Goal: Task Accomplishment & Management: Manage account settings

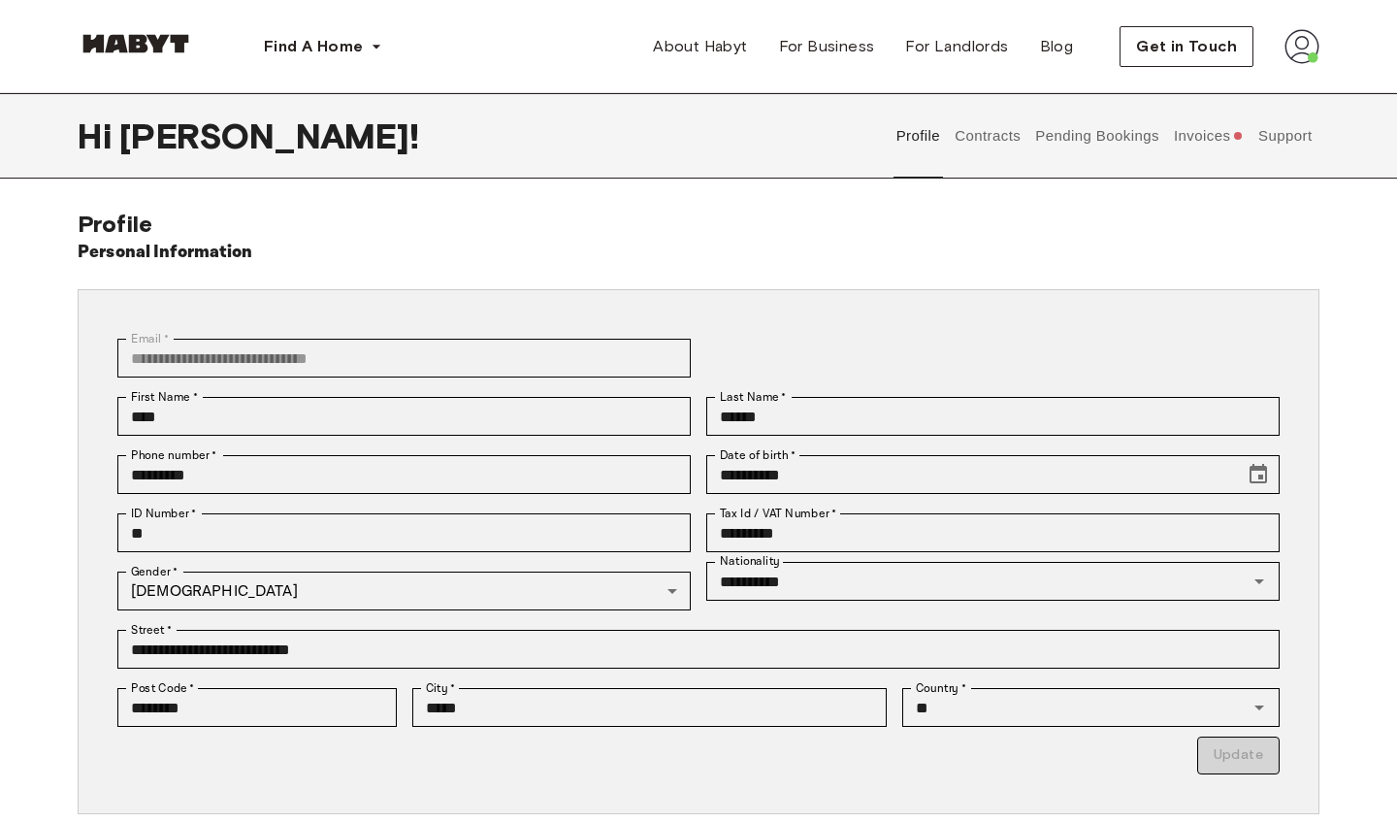
click at [1285, 132] on button "Support" at bounding box center [1284, 135] width 59 height 85
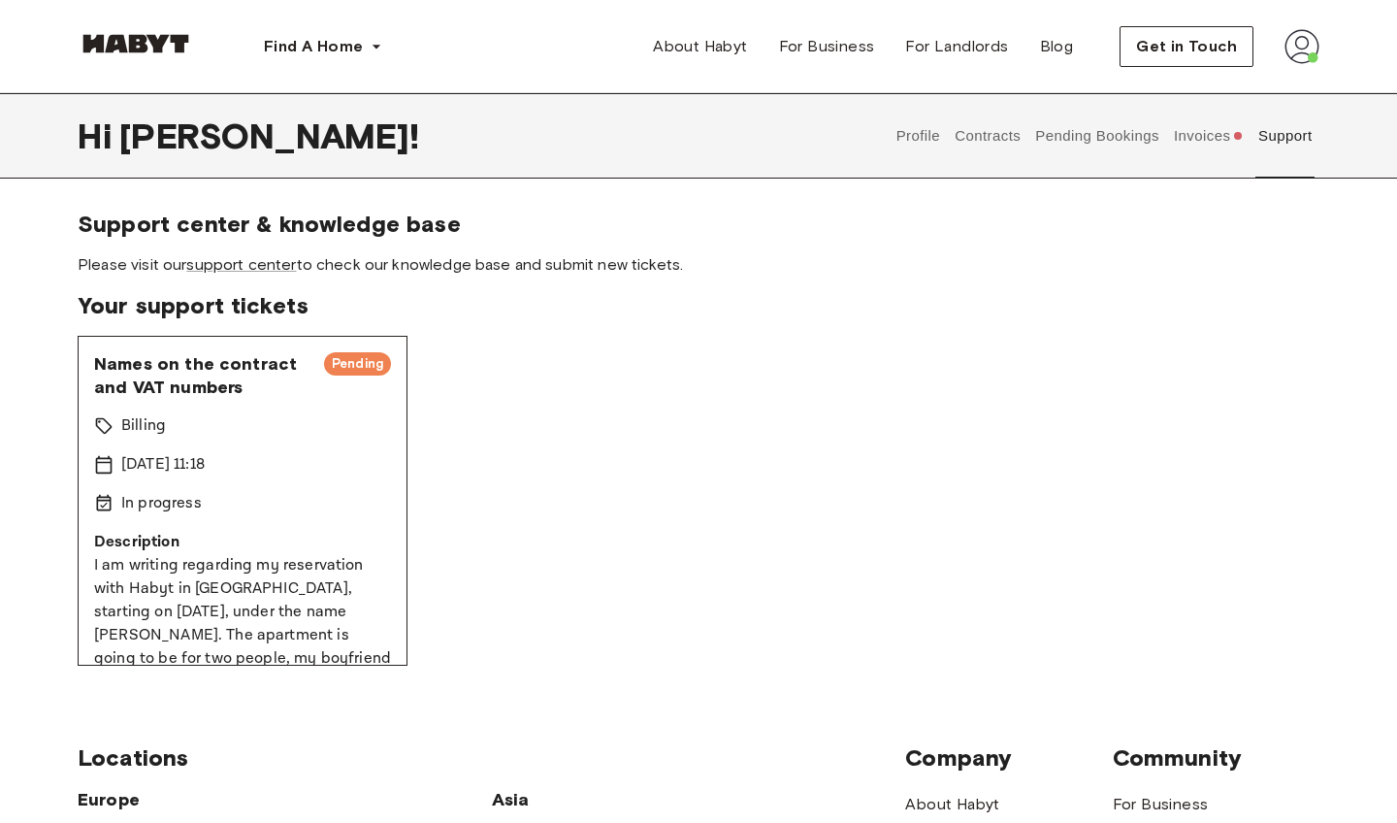
click at [213, 388] on span "Names on the contract and VAT numbers" at bounding box center [201, 375] width 214 height 47
click at [342, 365] on span "Pending" at bounding box center [357, 363] width 67 height 19
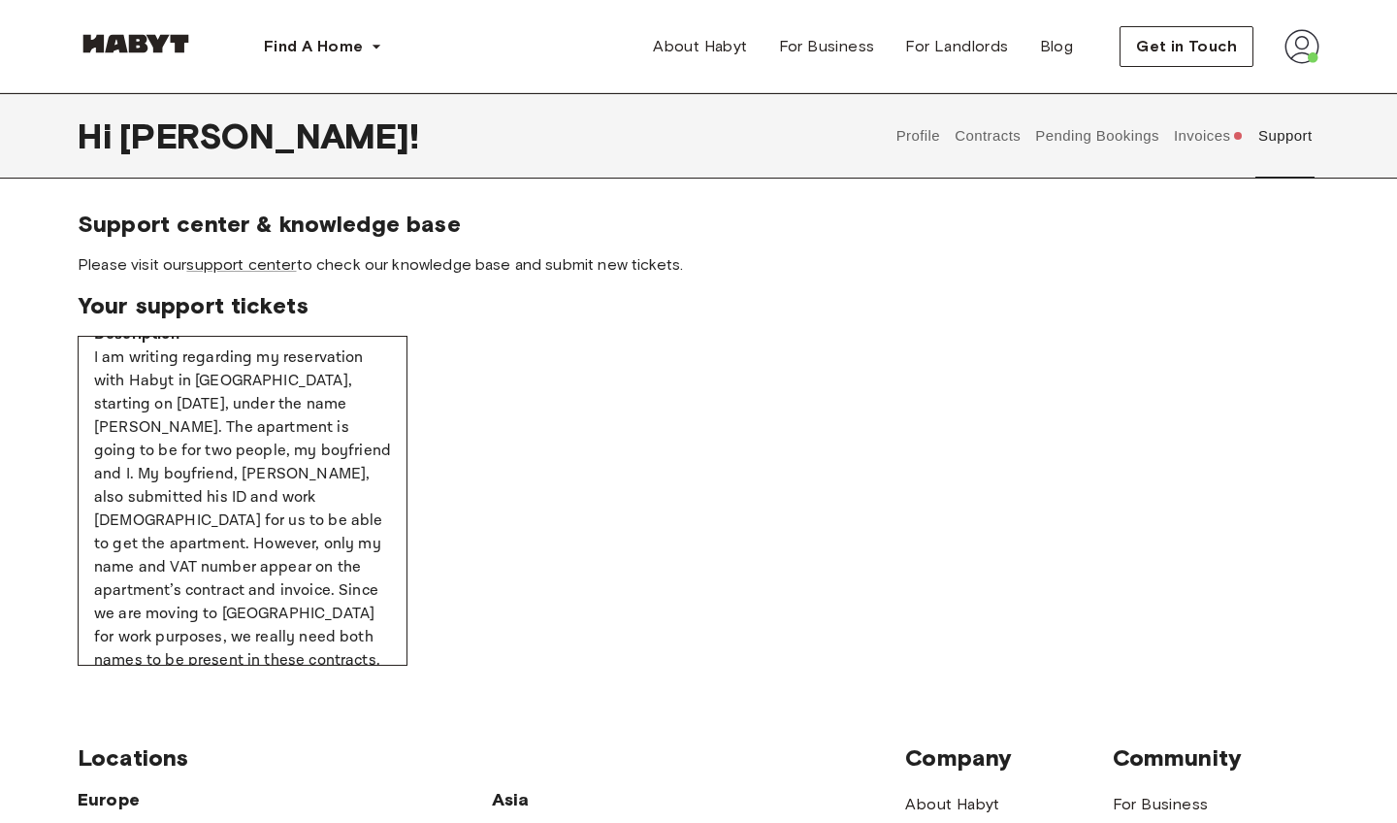
click at [1191, 141] on button "Invoices" at bounding box center [1208, 135] width 75 height 85
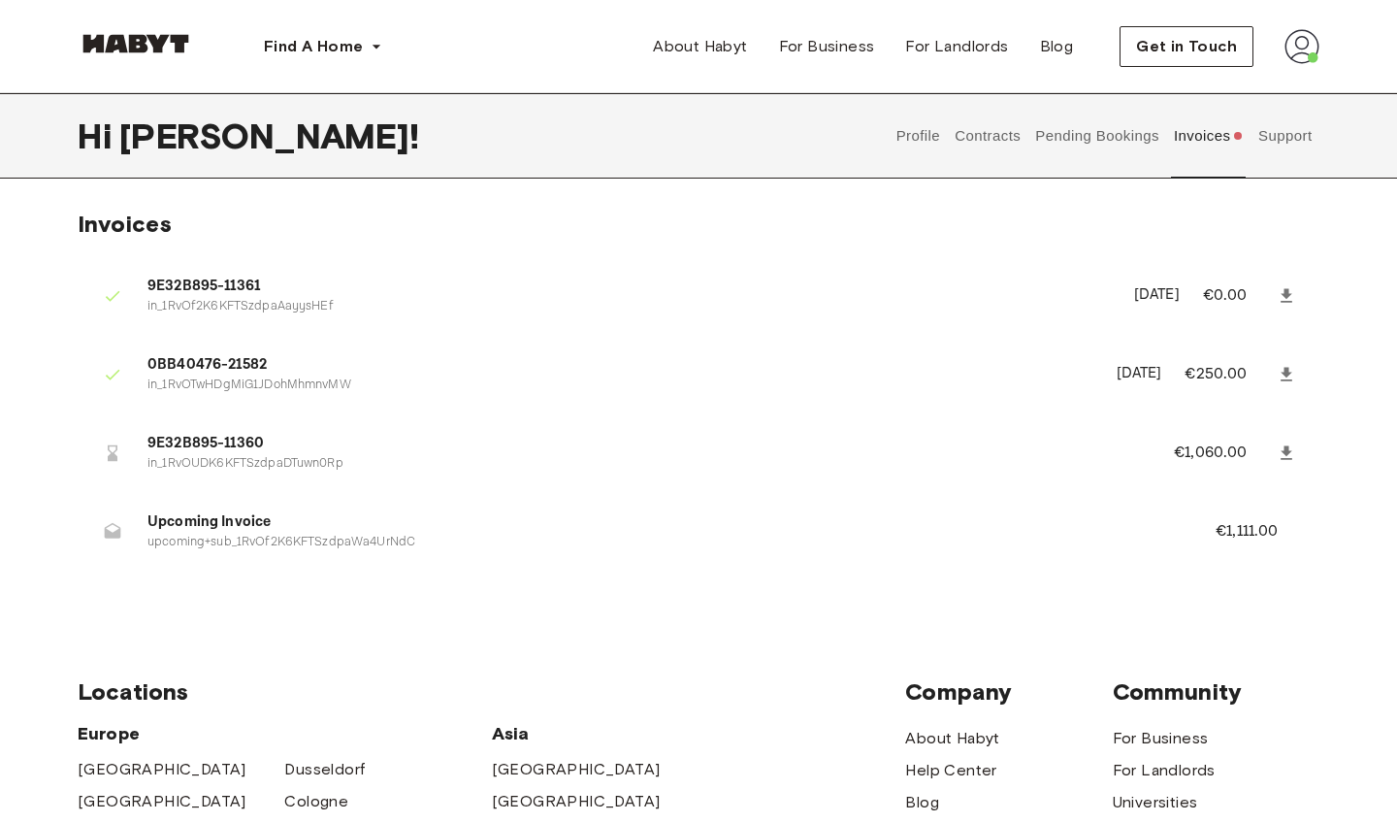
click at [1082, 143] on button "Pending Bookings" at bounding box center [1097, 135] width 129 height 85
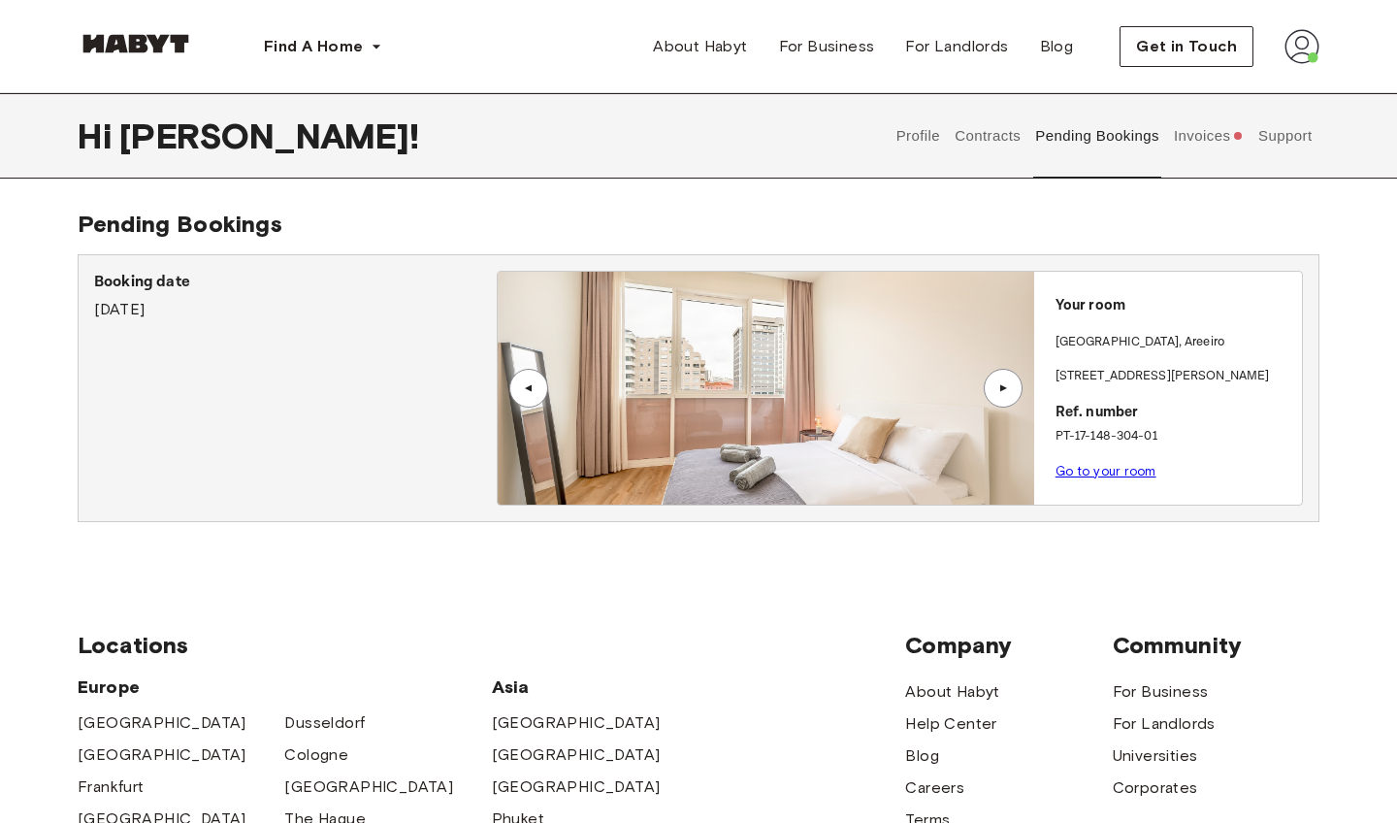
click at [1001, 132] on button "Contracts" at bounding box center [988, 135] width 71 height 85
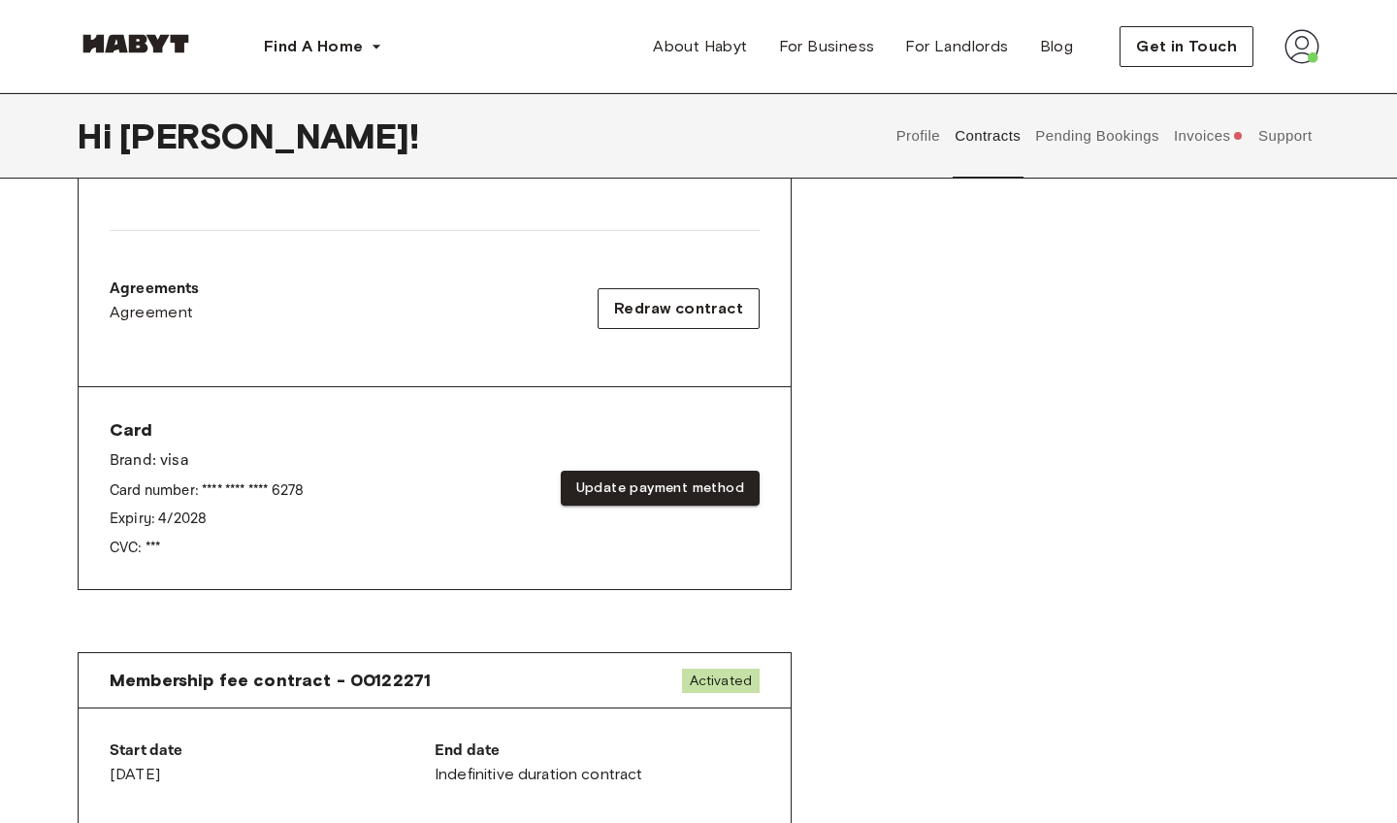
scroll to position [556, 0]
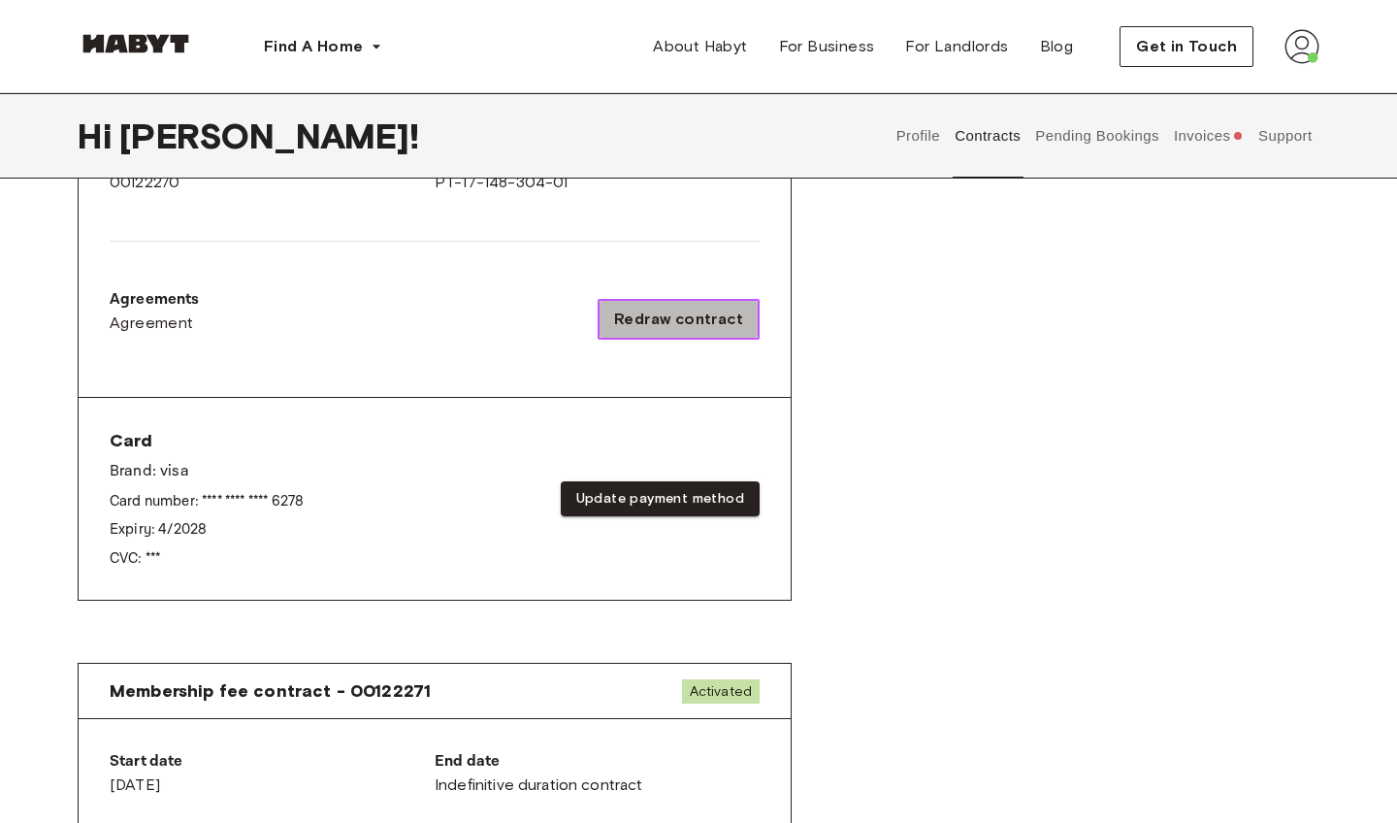
click at [715, 308] on span "Redraw contract" at bounding box center [678, 319] width 129 height 23
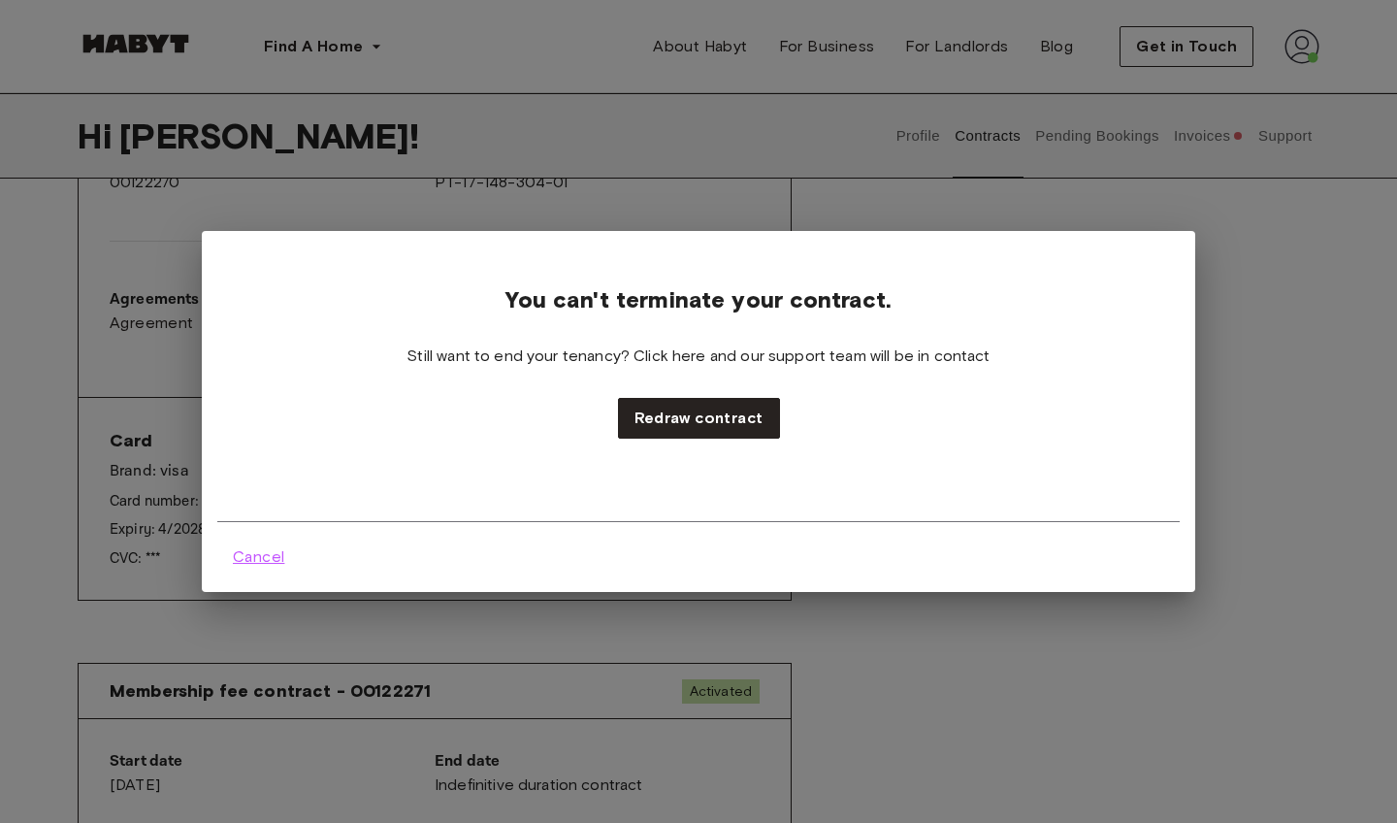
click at [268, 554] on span "Cancel" at bounding box center [258, 556] width 51 height 23
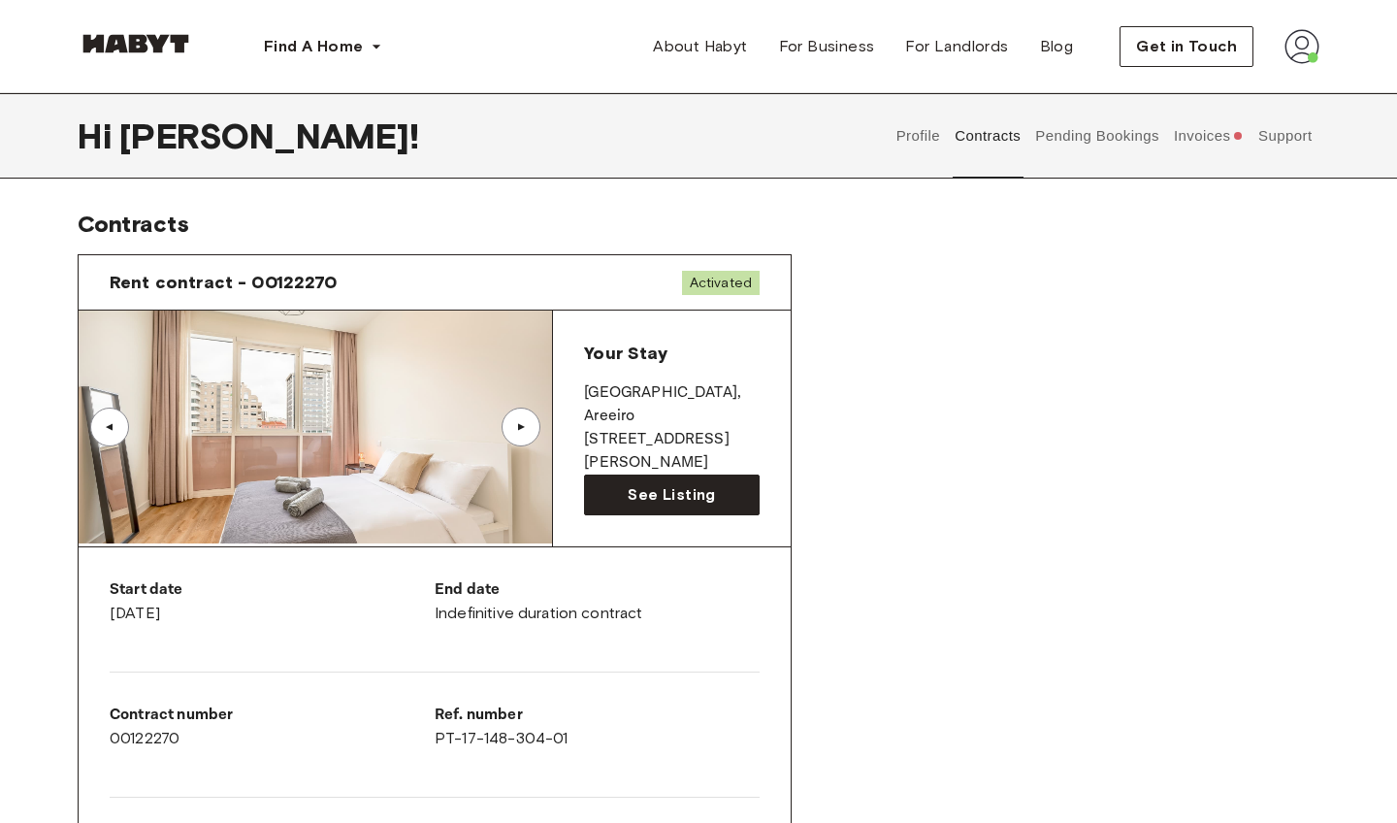
scroll to position [0, 0]
click at [507, 435] on div "▲" at bounding box center [521, 426] width 39 height 39
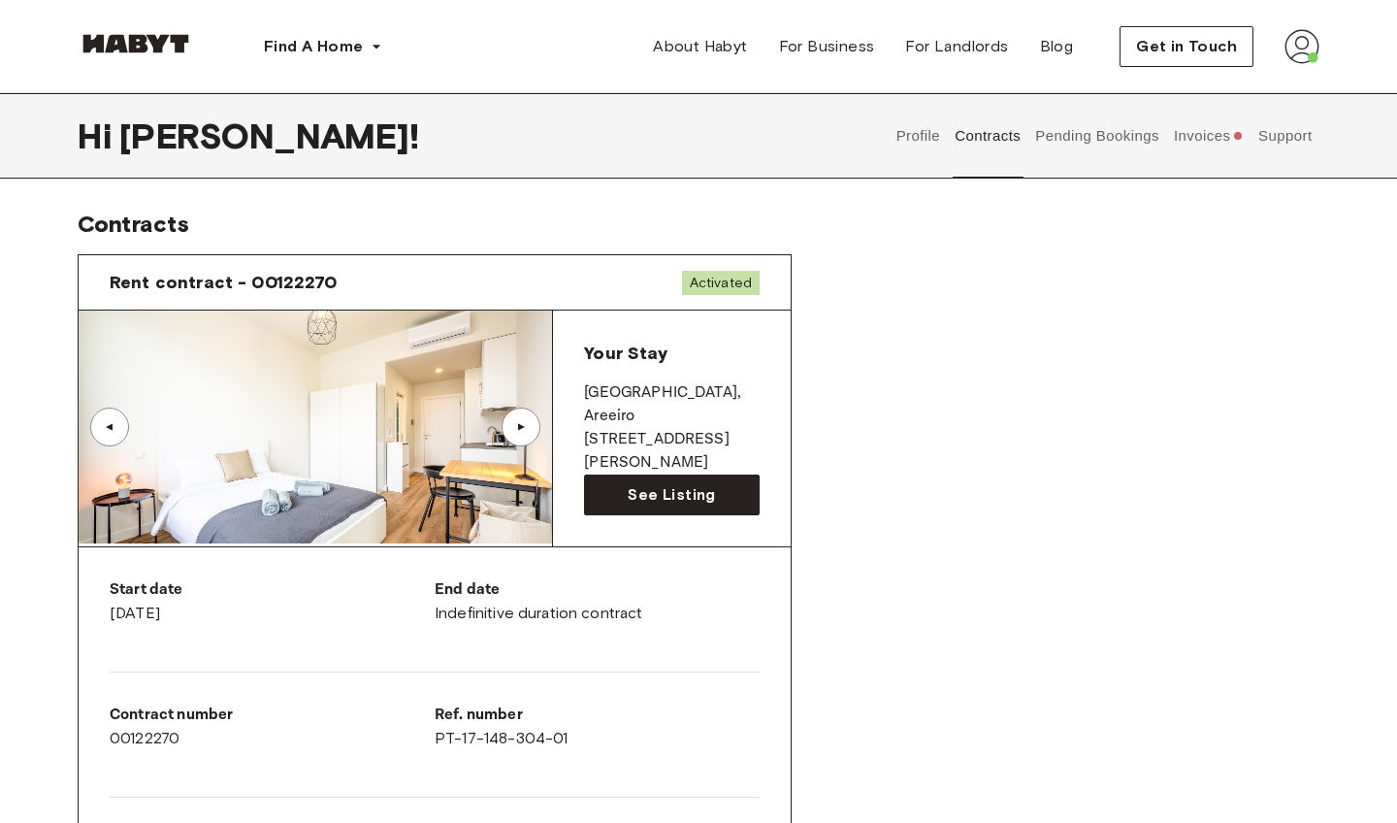
click at [507, 435] on div "▲" at bounding box center [521, 426] width 39 height 39
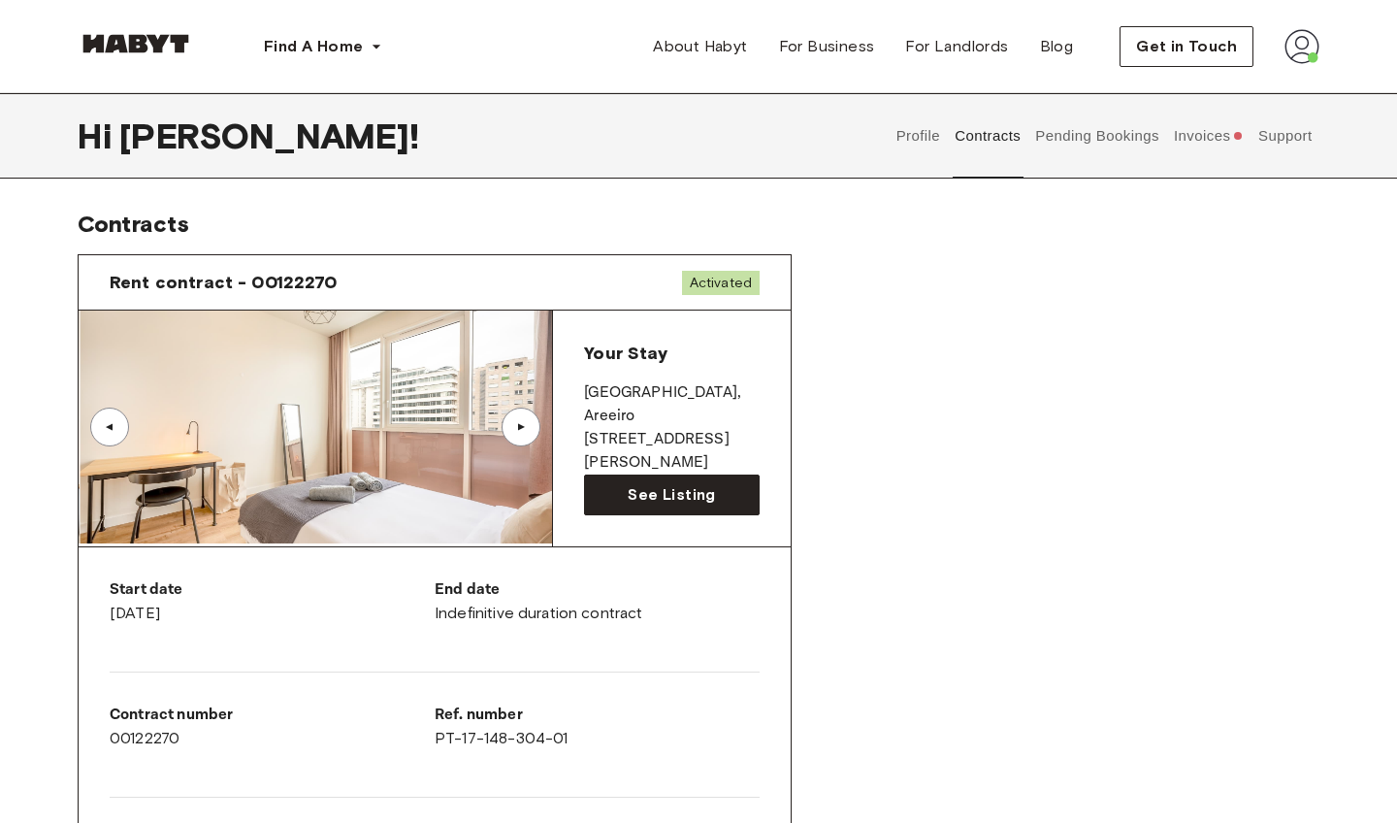
click at [507, 436] on div "▲" at bounding box center [521, 426] width 39 height 39
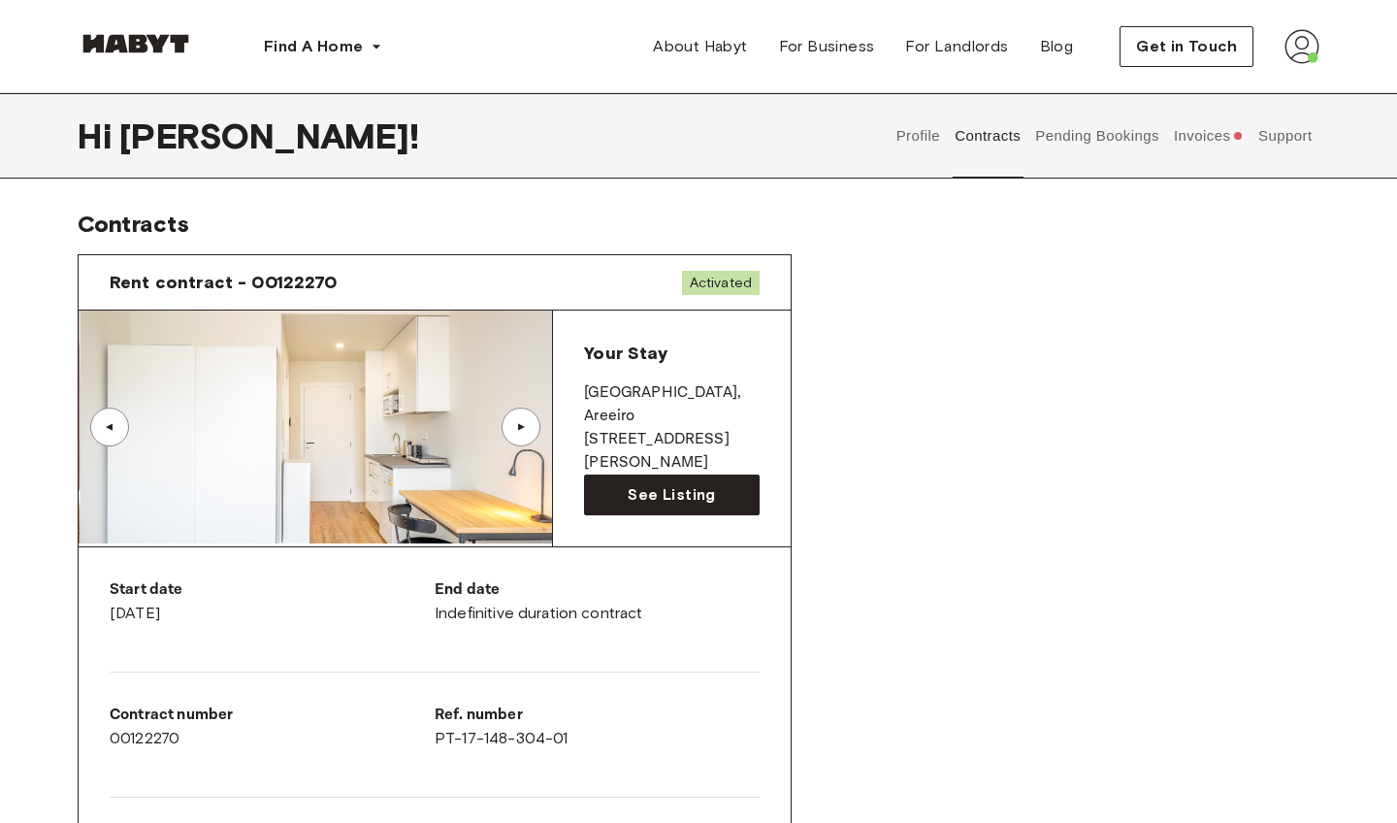
click at [507, 436] on div "▲" at bounding box center [521, 426] width 39 height 39
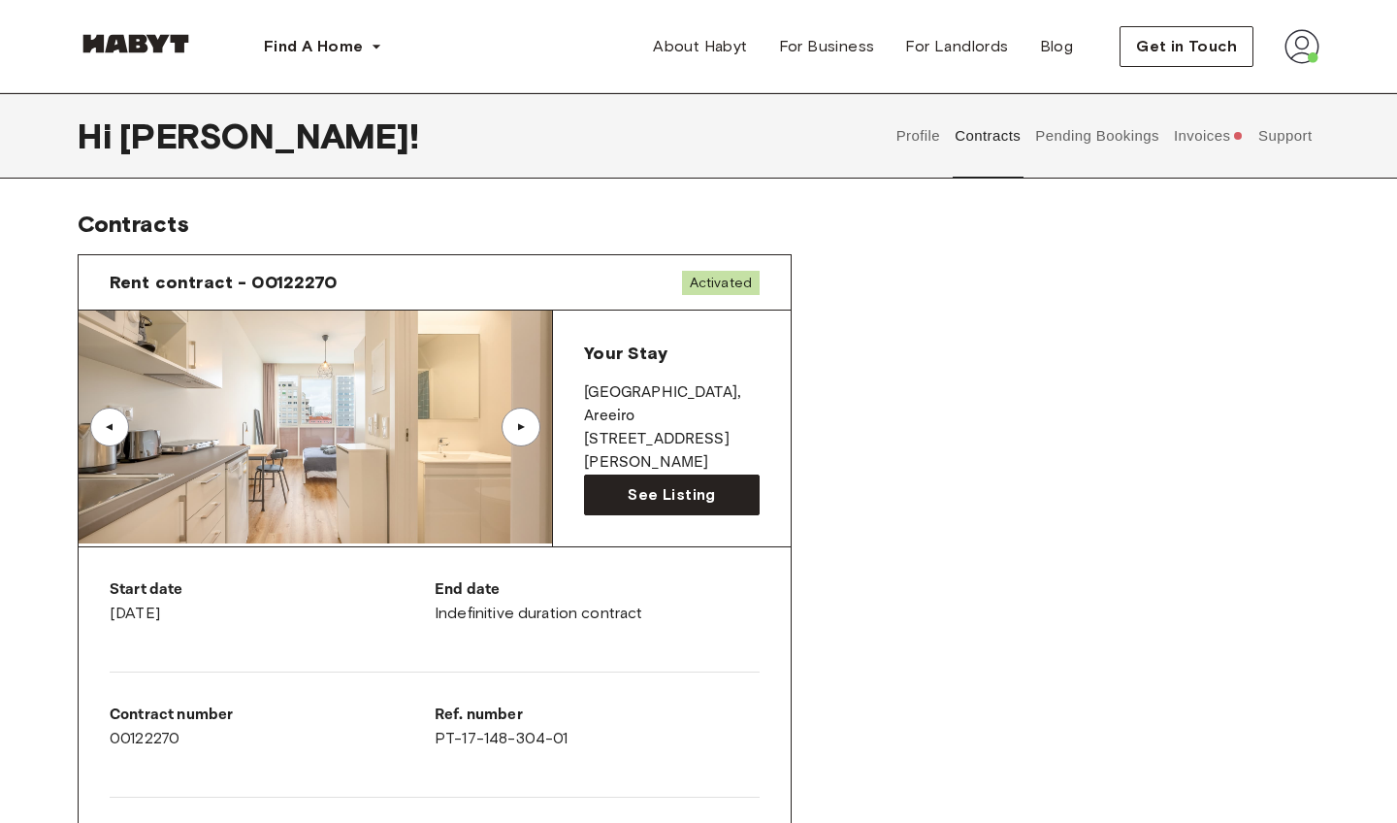
click at [507, 437] on div "▲" at bounding box center [521, 426] width 39 height 39
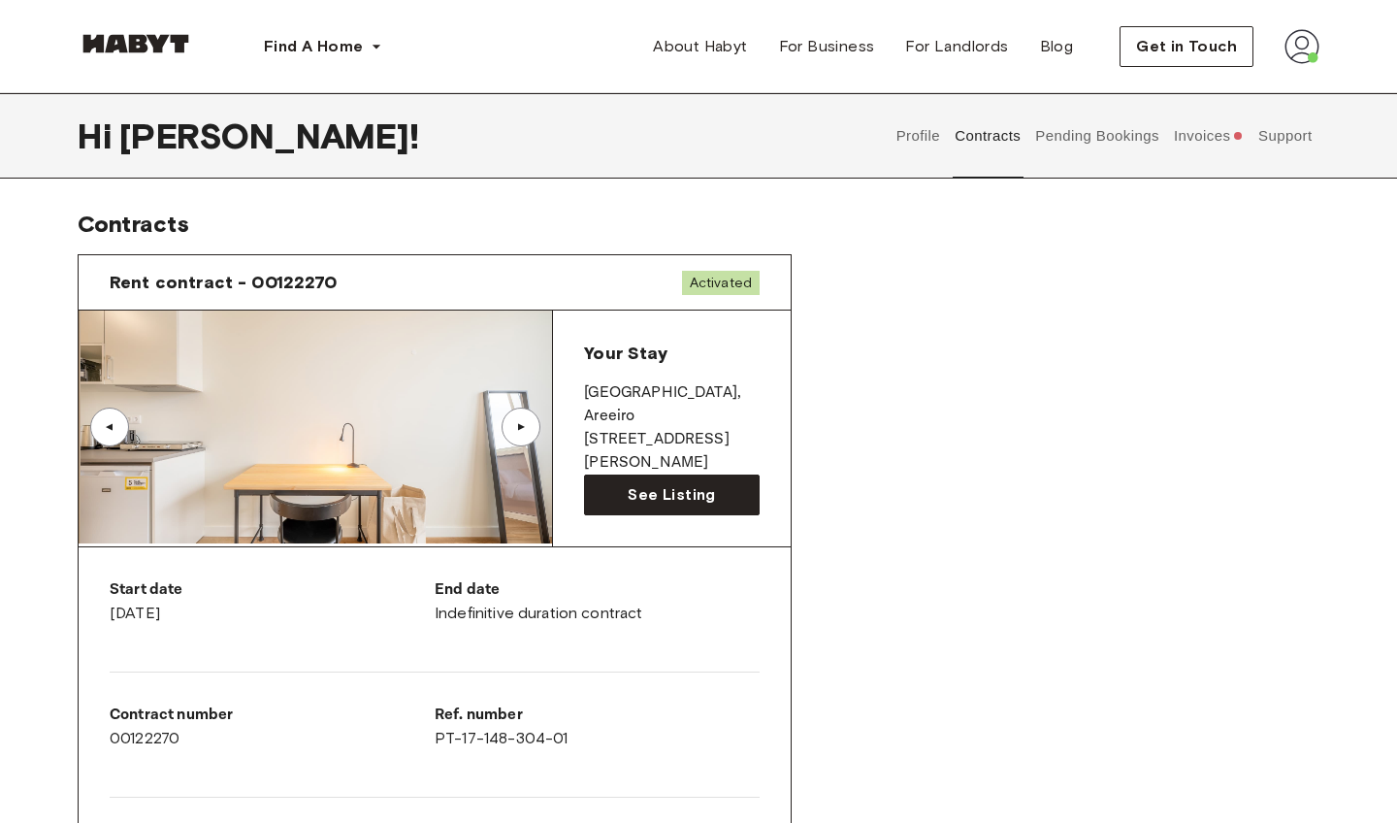
click at [507, 437] on div "▲" at bounding box center [521, 426] width 39 height 39
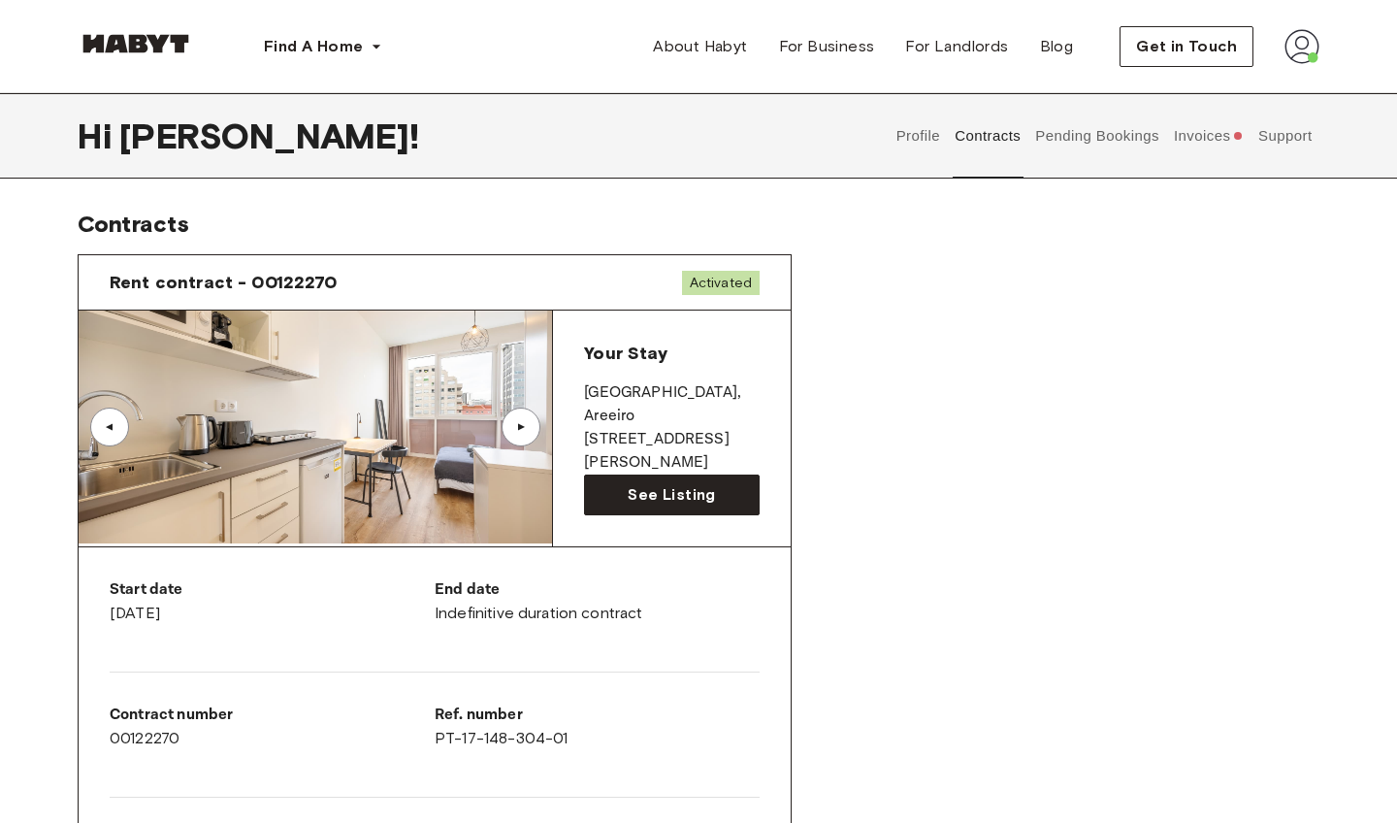
click at [911, 144] on button "Profile" at bounding box center [918, 135] width 49 height 85
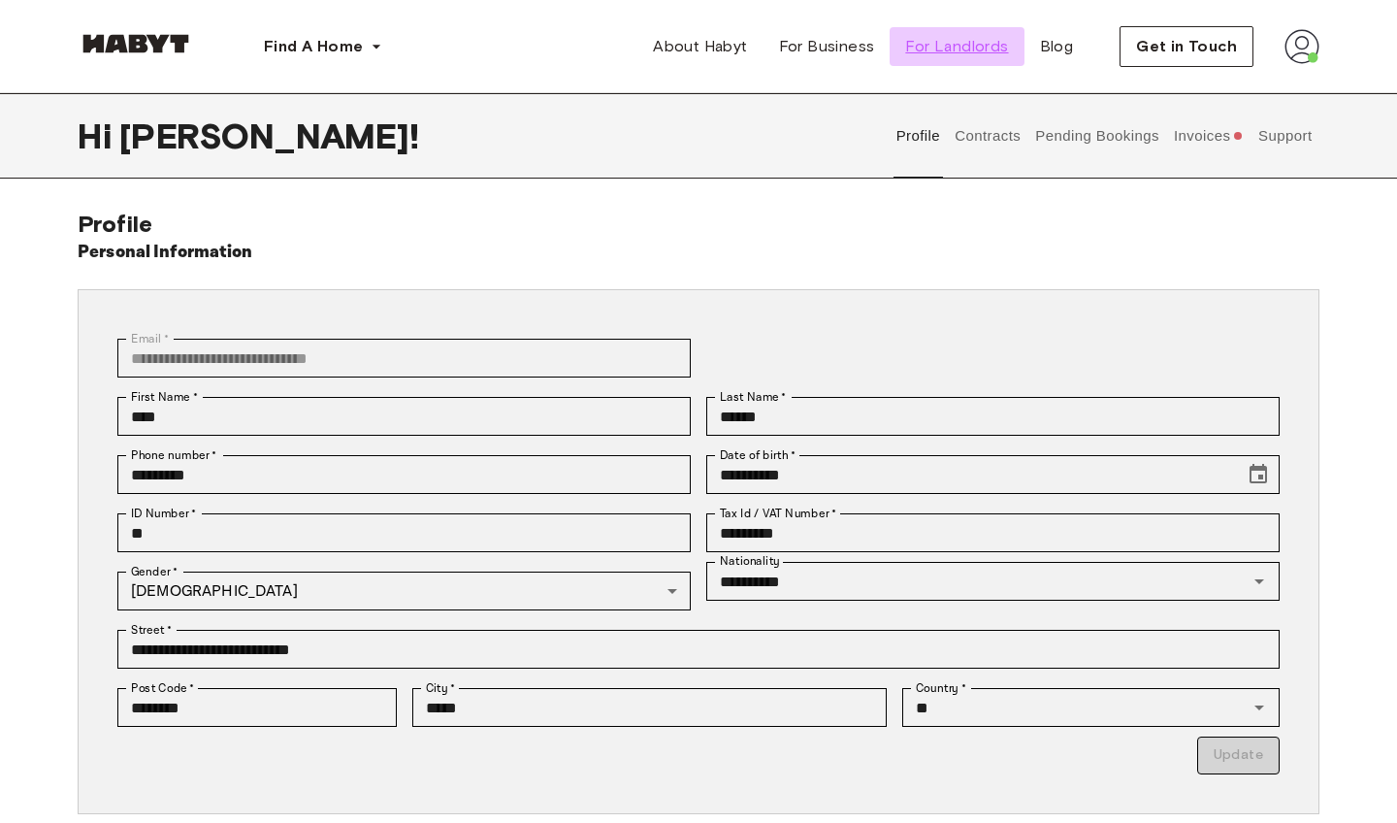
click at [951, 61] on link "For Landlords" at bounding box center [957, 46] width 134 height 39
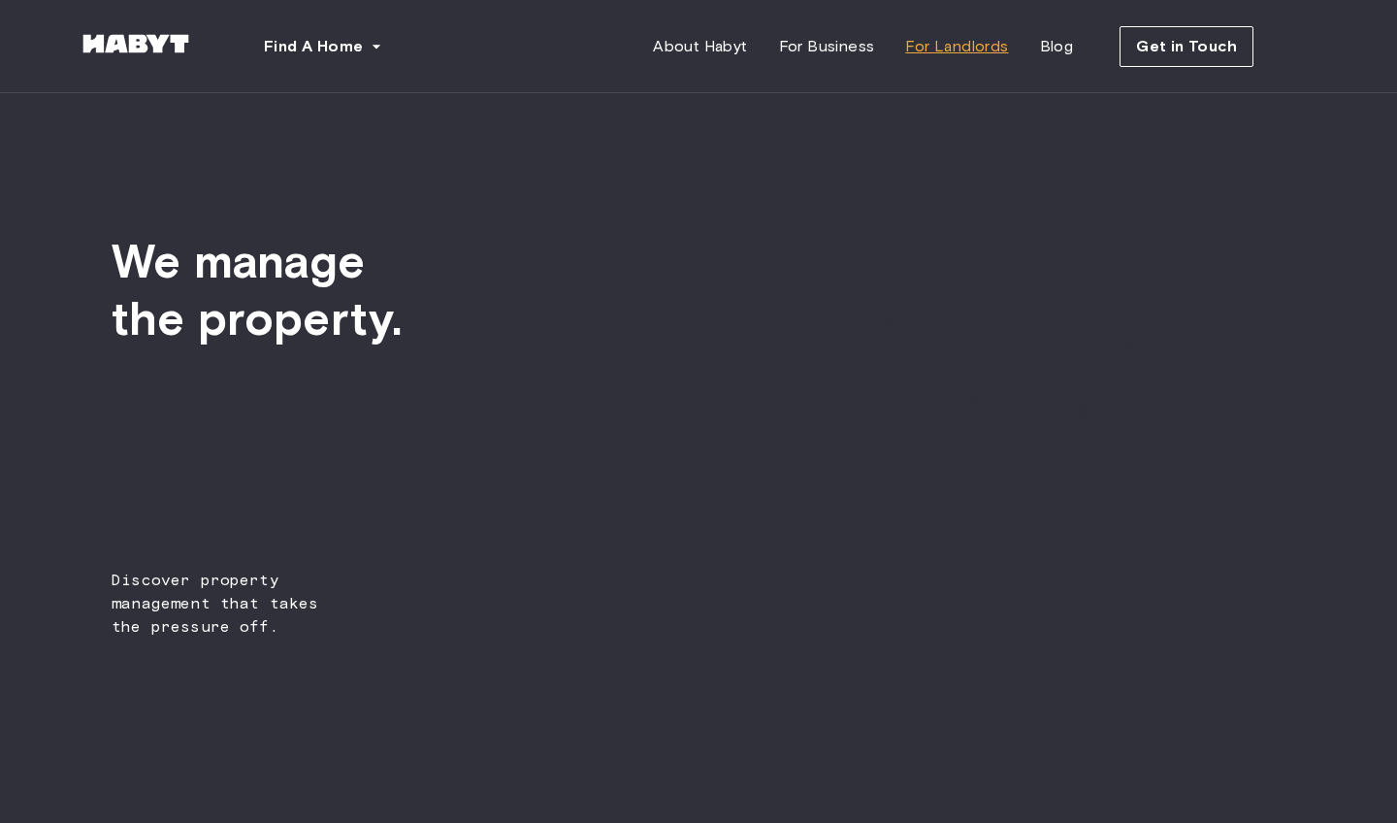
type input "****"
type input "******"
type input "**********"
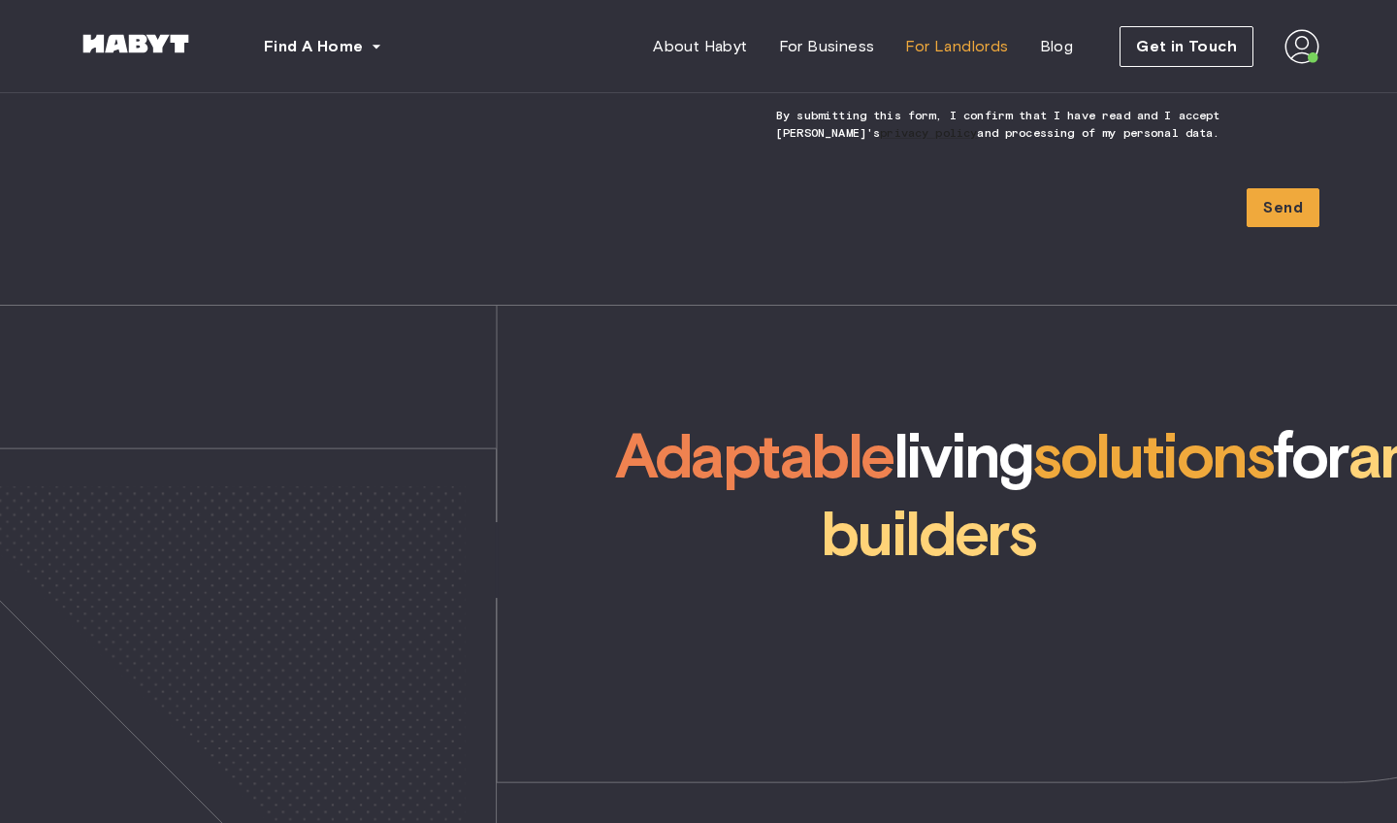
scroll to position [5312, 0]
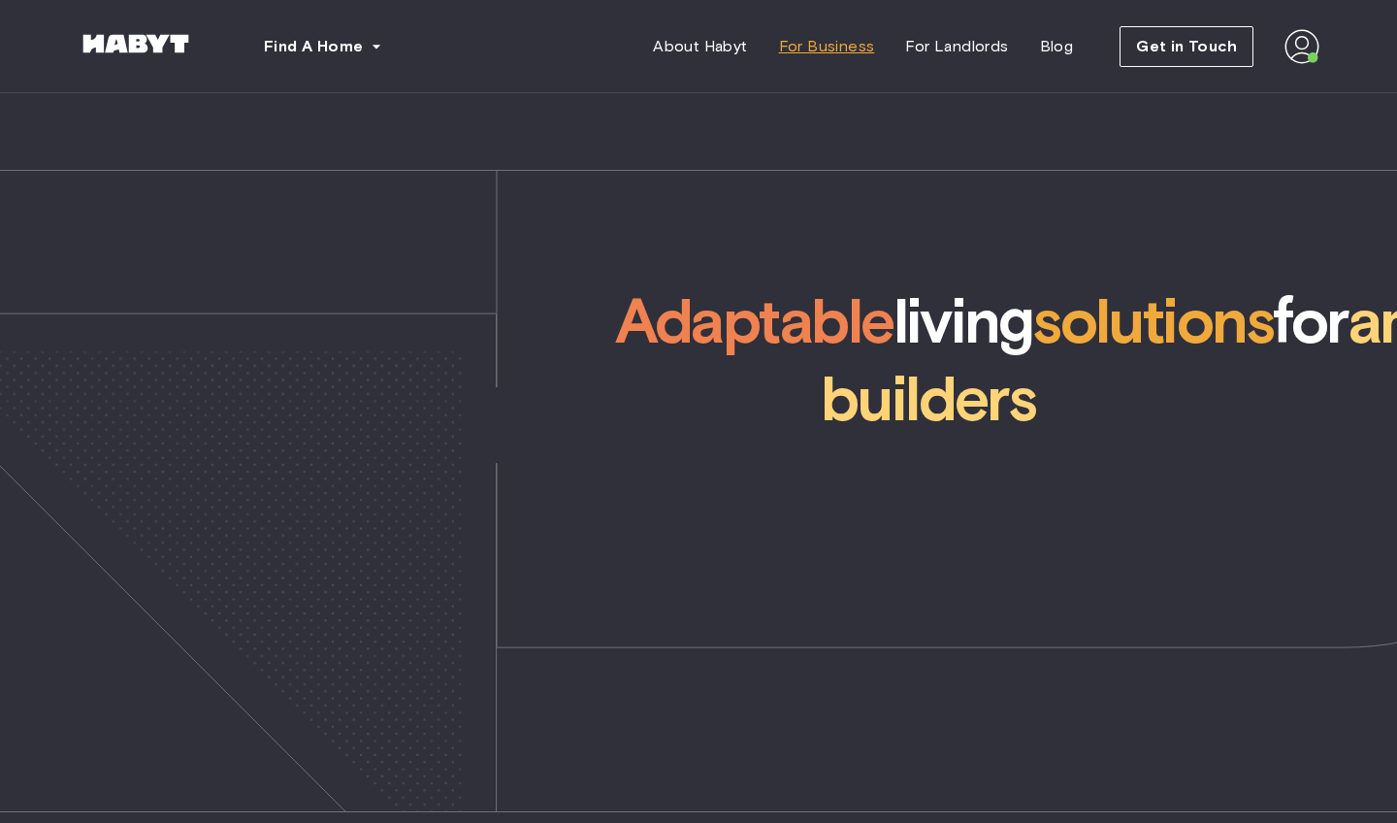
click at [851, 48] on span "For Business" at bounding box center [827, 46] width 96 height 23
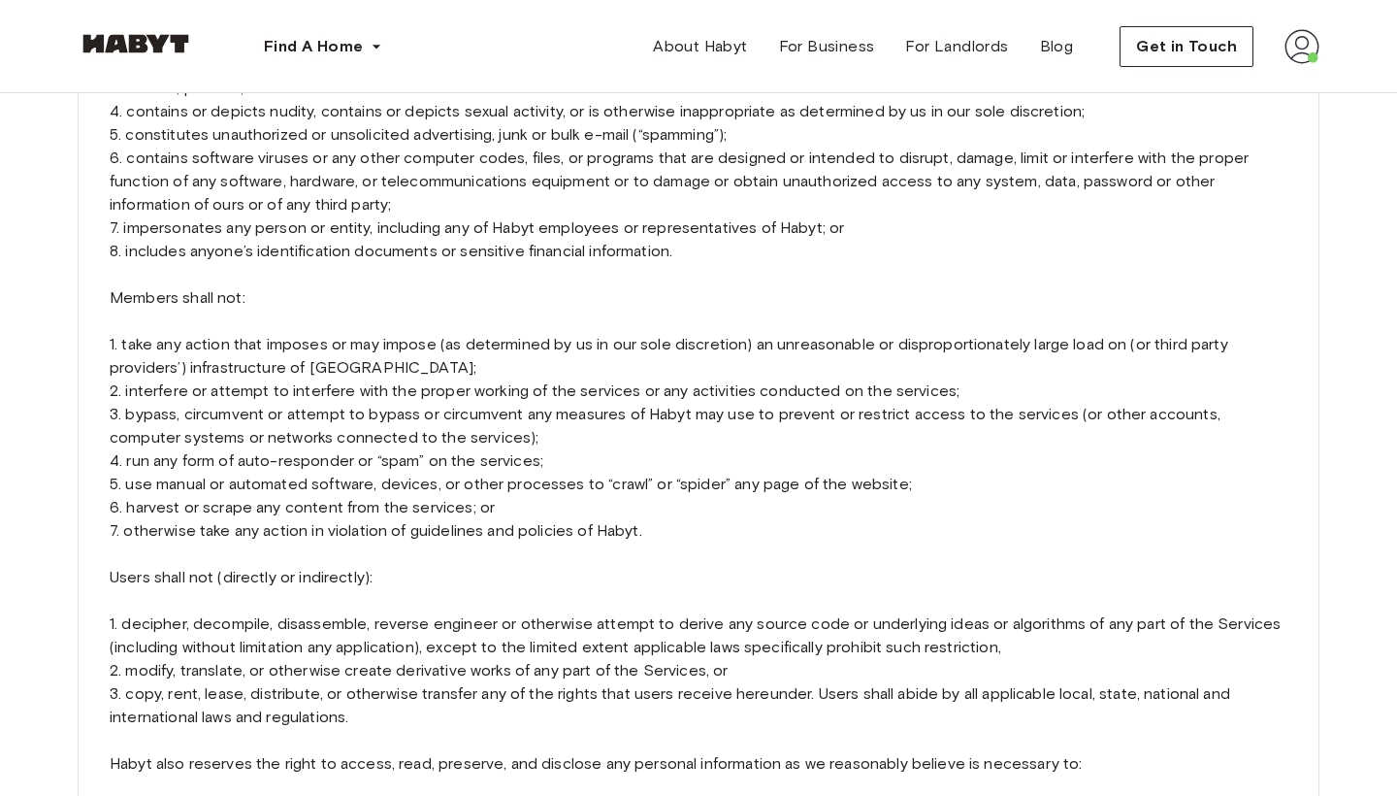
scroll to position [2489, 0]
